Goal: Information Seeking & Learning: Check status

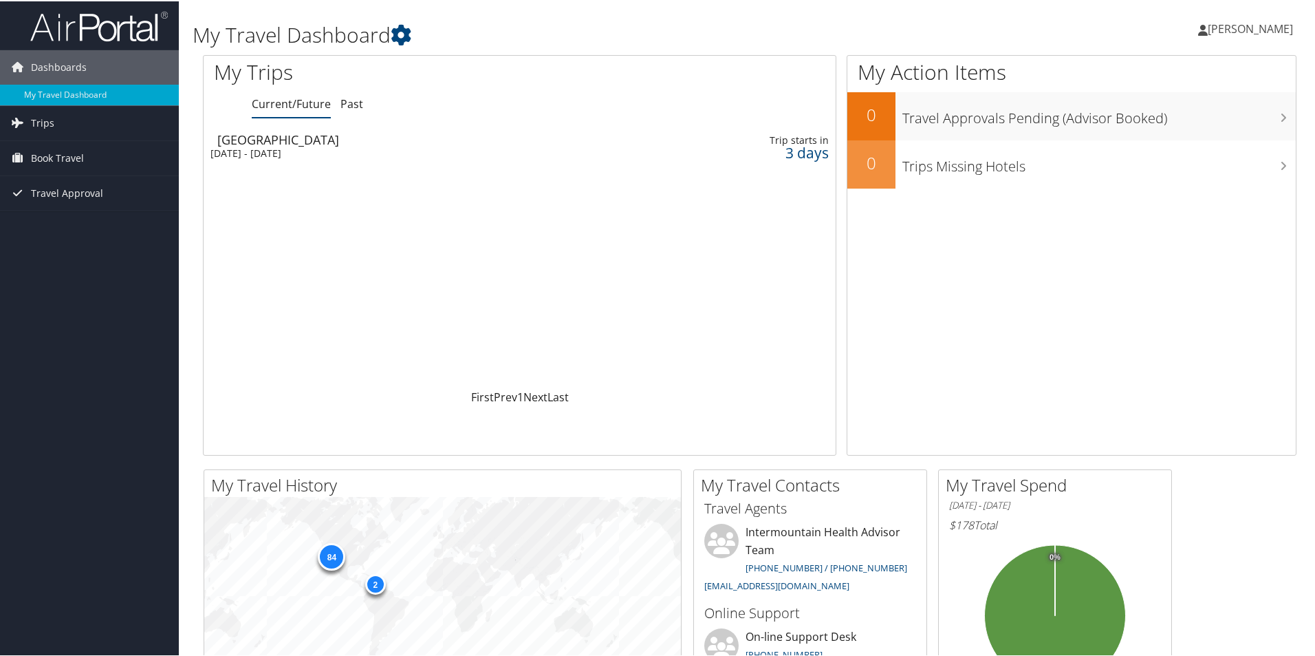
click at [281, 133] on div "[GEOGRAPHIC_DATA]" at bounding box center [412, 138] width 391 height 12
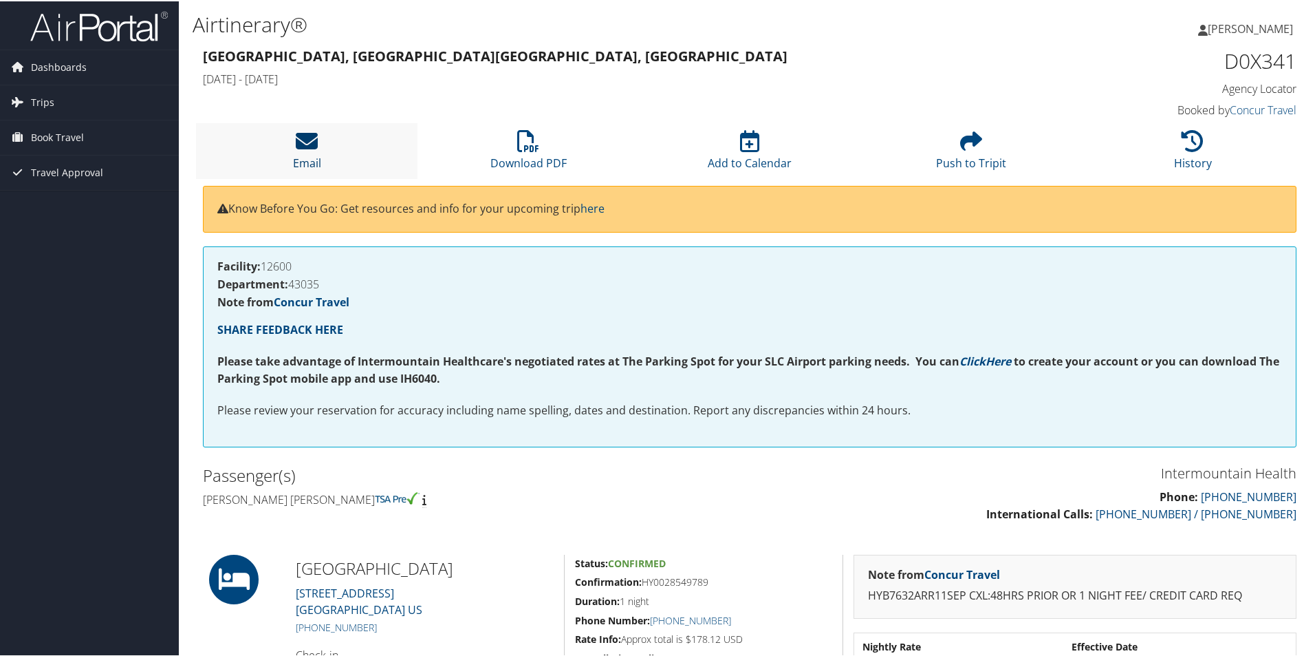
click at [316, 155] on link "Email" at bounding box center [307, 152] width 28 height 33
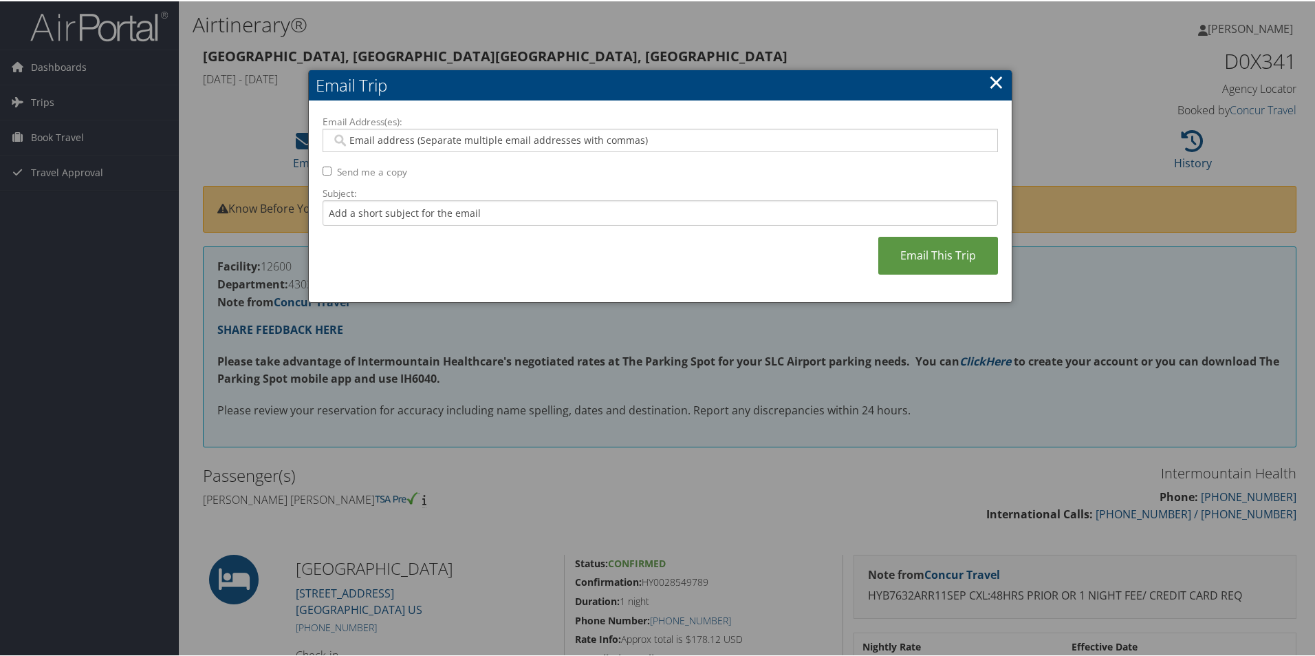
click at [993, 77] on link "×" at bounding box center [996, 81] width 16 height 28
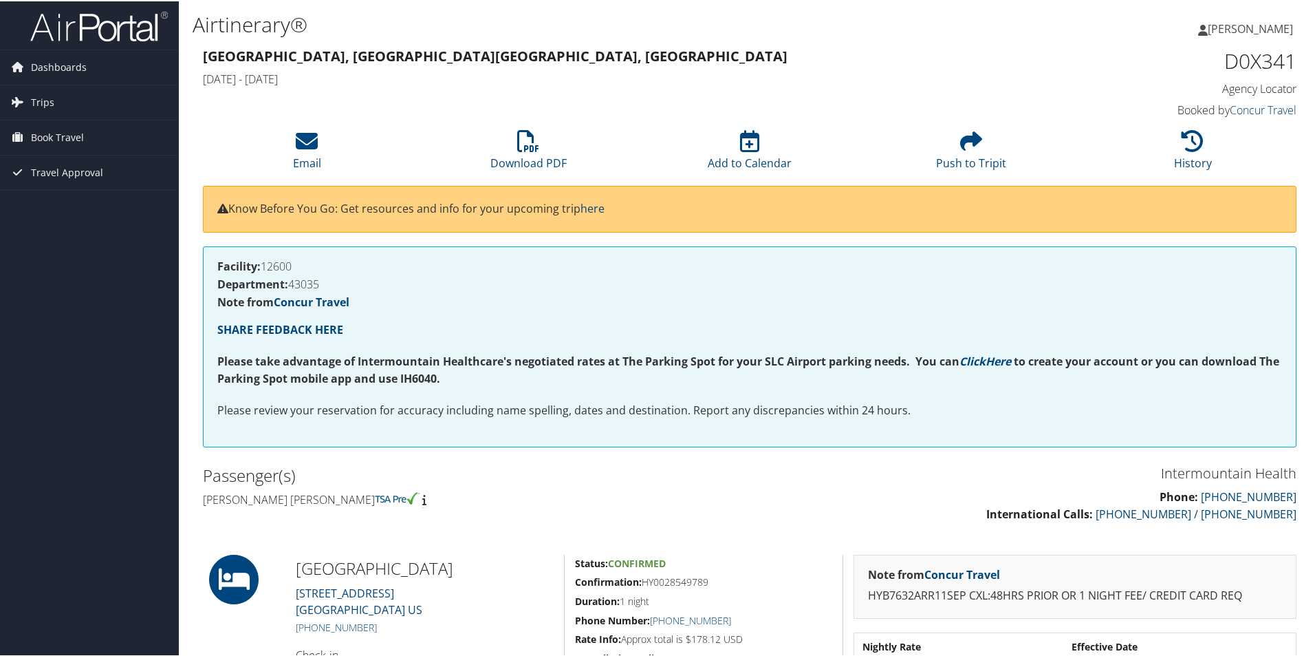
click at [1242, 107] on link "Concur Travel" at bounding box center [1263, 108] width 67 height 15
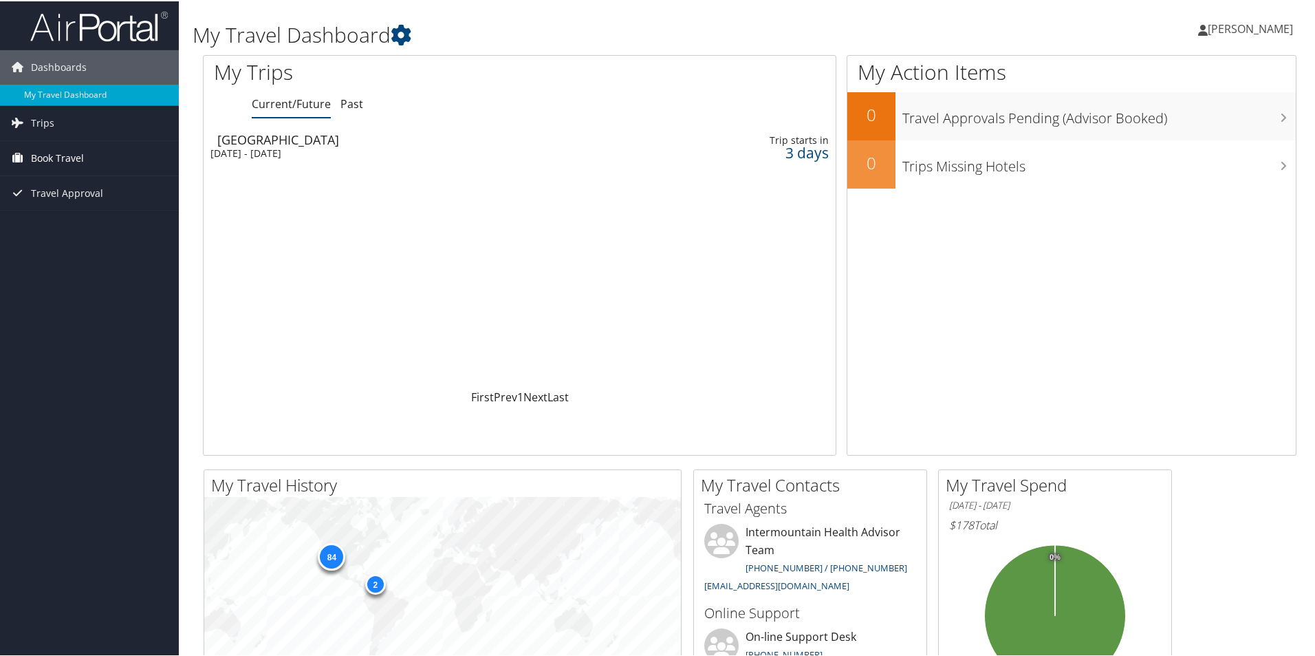
click at [39, 157] on span "Book Travel" at bounding box center [57, 157] width 53 height 34
click at [39, 222] on link "Book/Manage Online Trips" at bounding box center [89, 225] width 179 height 21
